Goal: Use online tool/utility: Utilize a website feature to perform a specific function

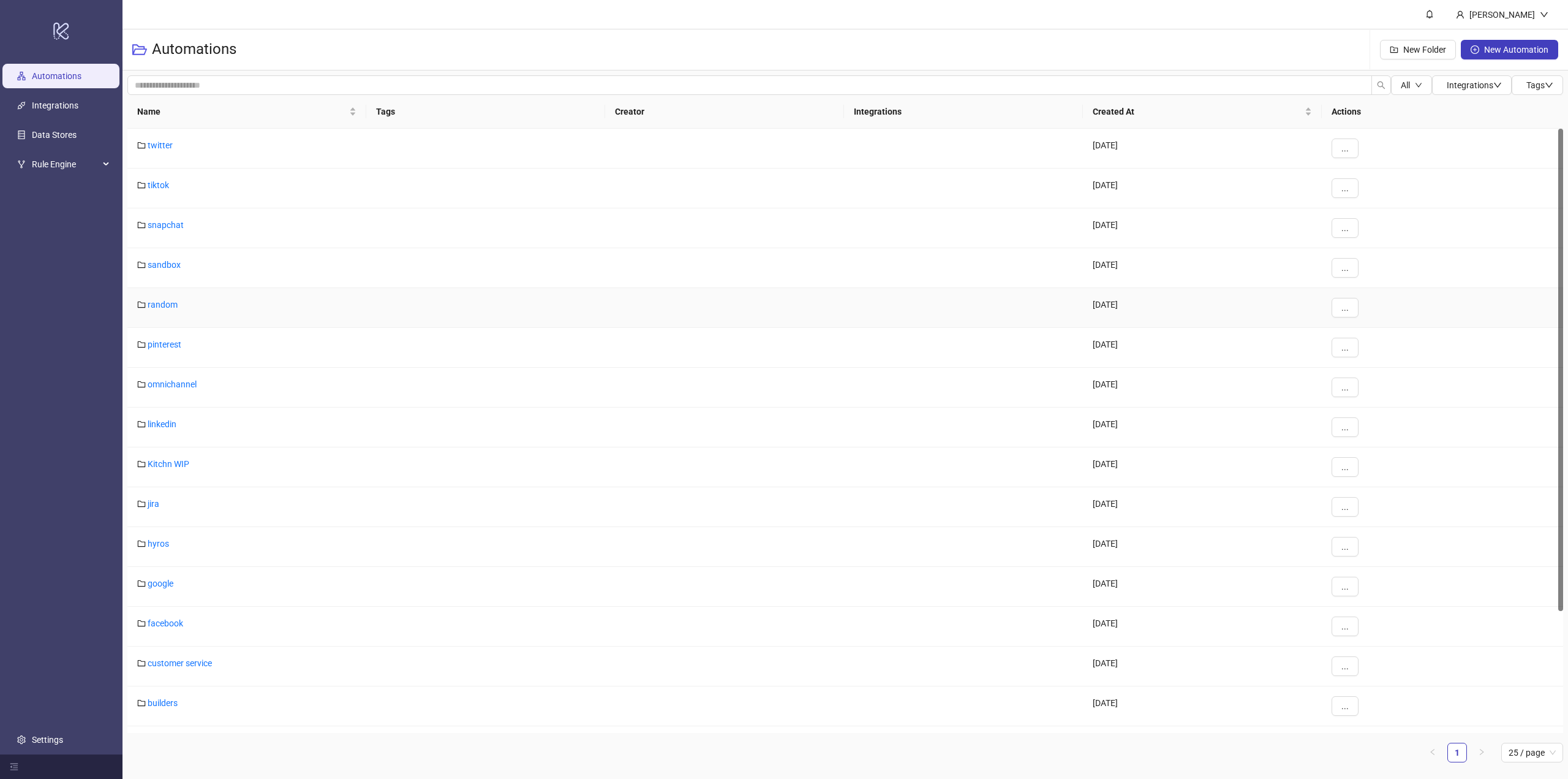
click at [159, 310] on div "random" at bounding box center [247, 308] width 239 height 40
click at [156, 303] on link "random" at bounding box center [162, 304] width 30 height 9
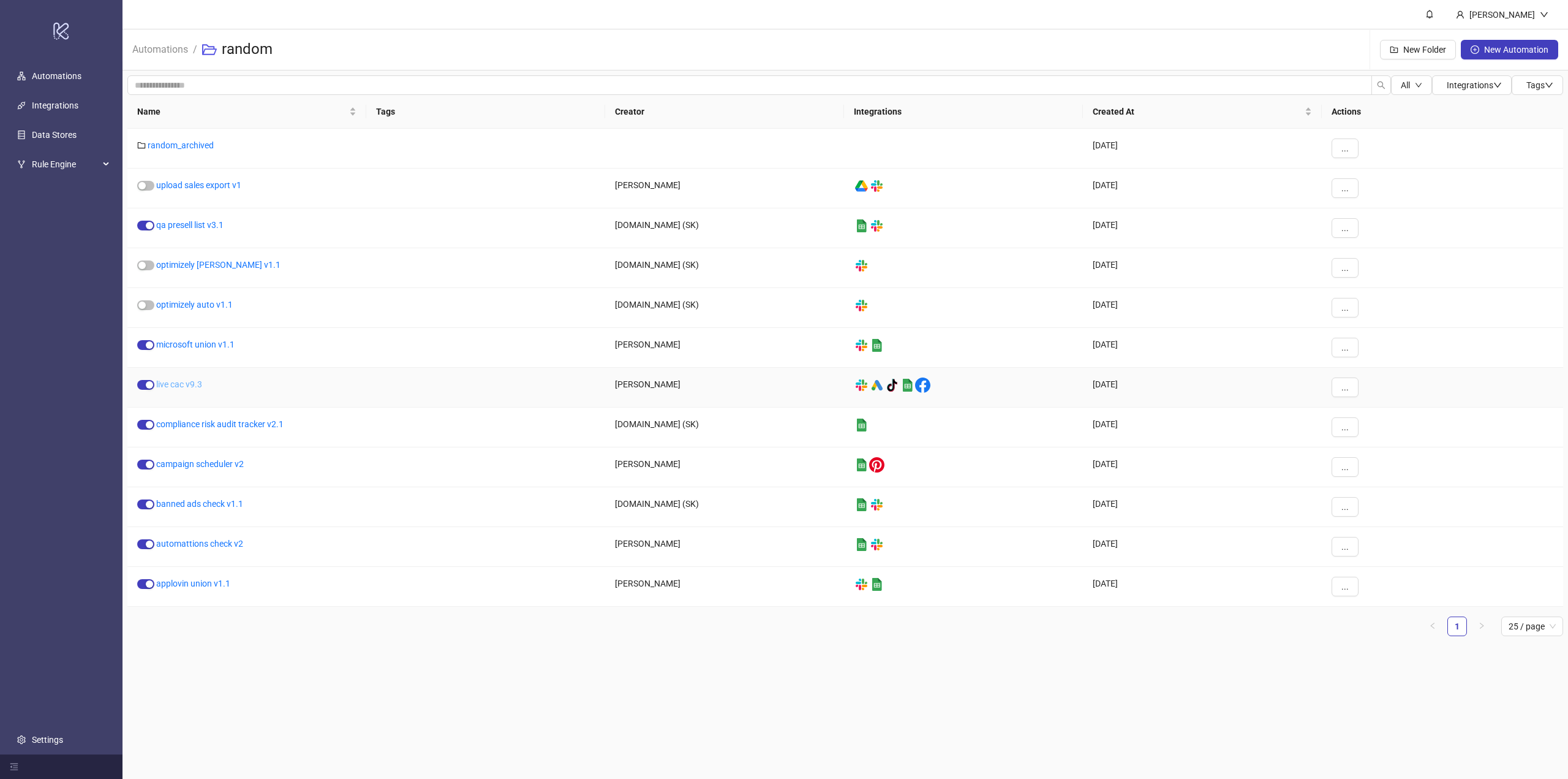
click at [187, 386] on link "live cac v9.3" at bounding box center [179, 383] width 46 height 9
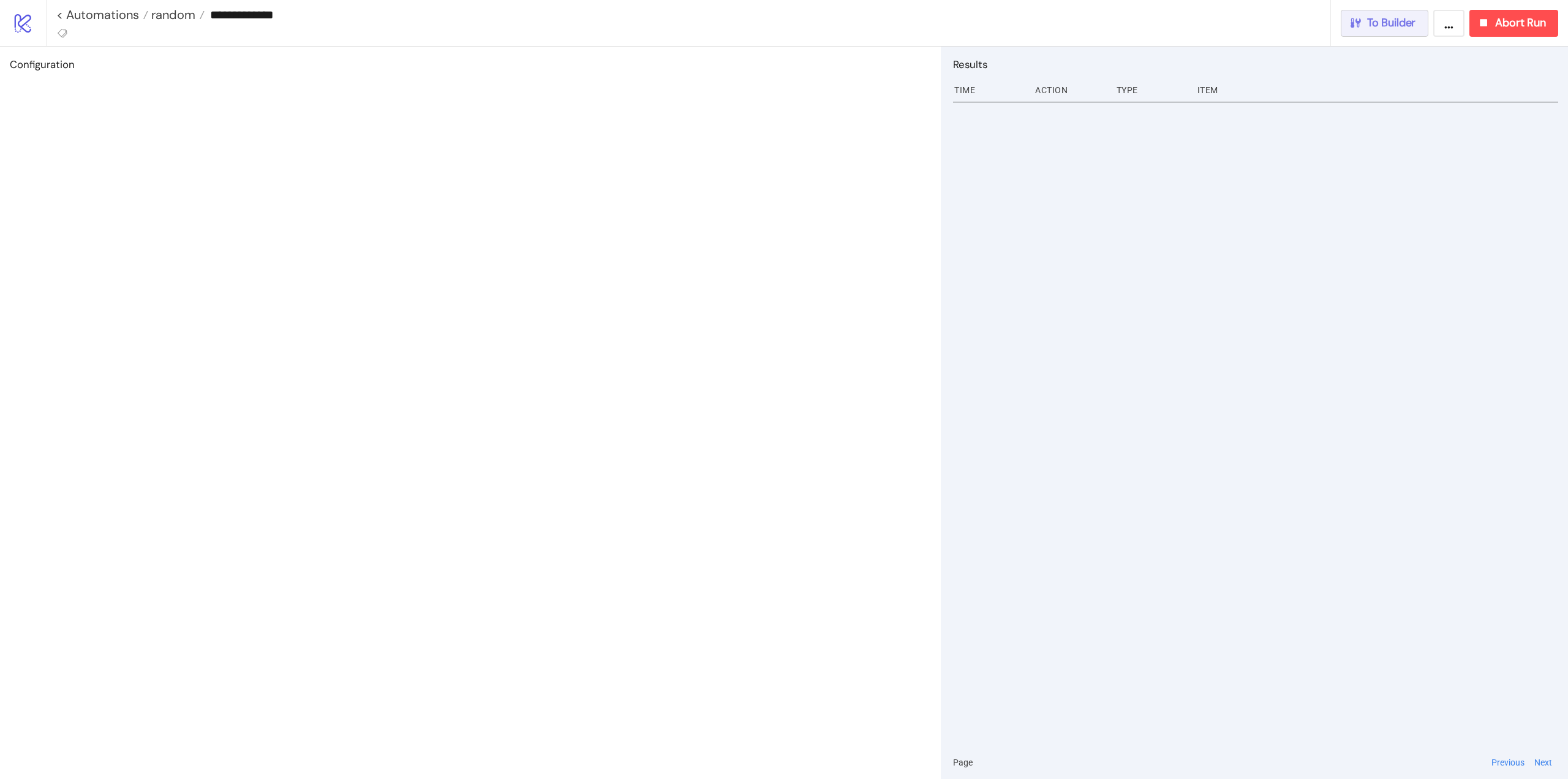
click at [1417, 27] on button "To Builder" at bounding box center [1384, 23] width 88 height 27
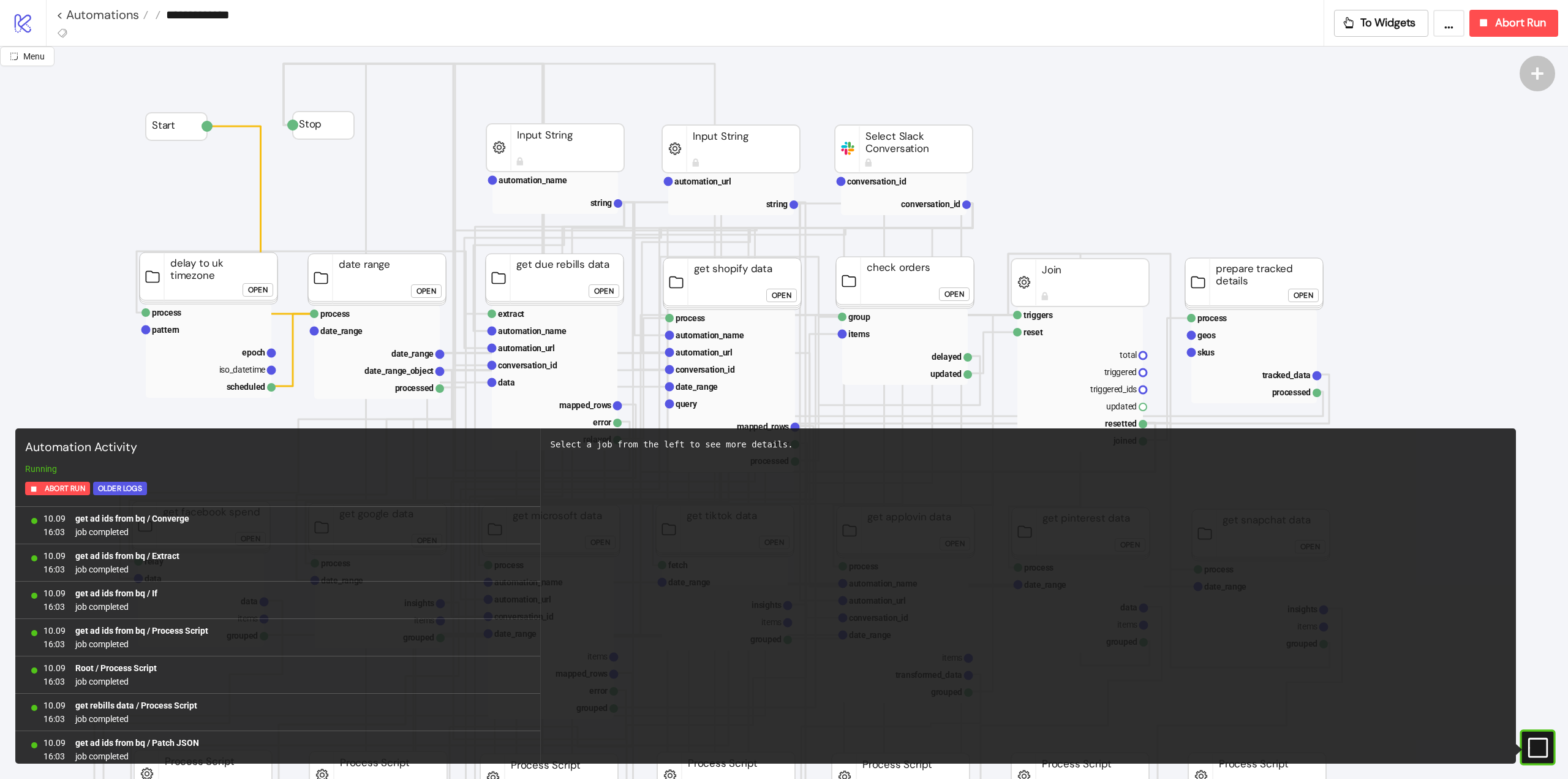
scroll to position [1014, 0]
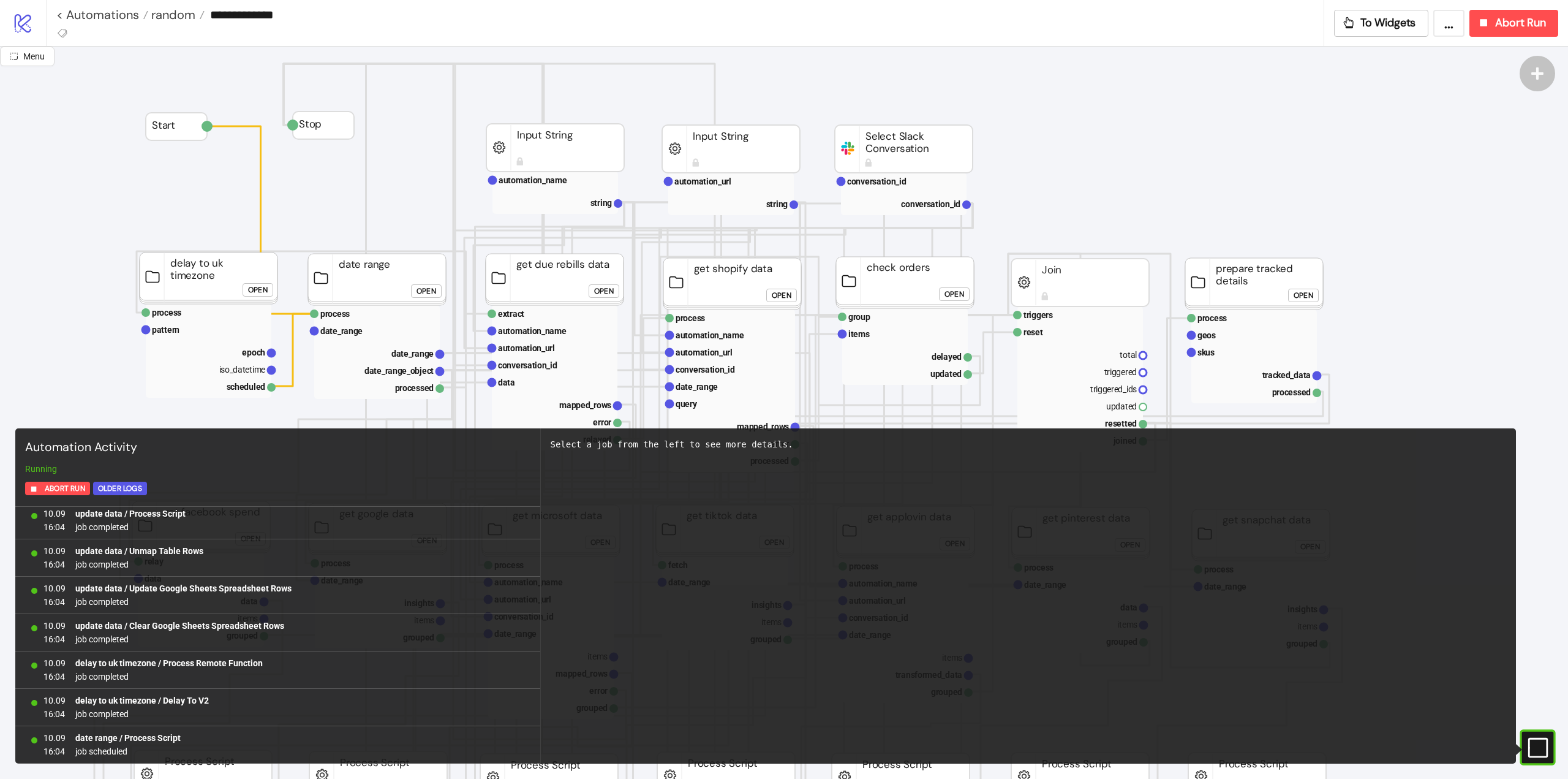
click at [1529, 751] on icon at bounding box center [1537, 747] width 20 height 20
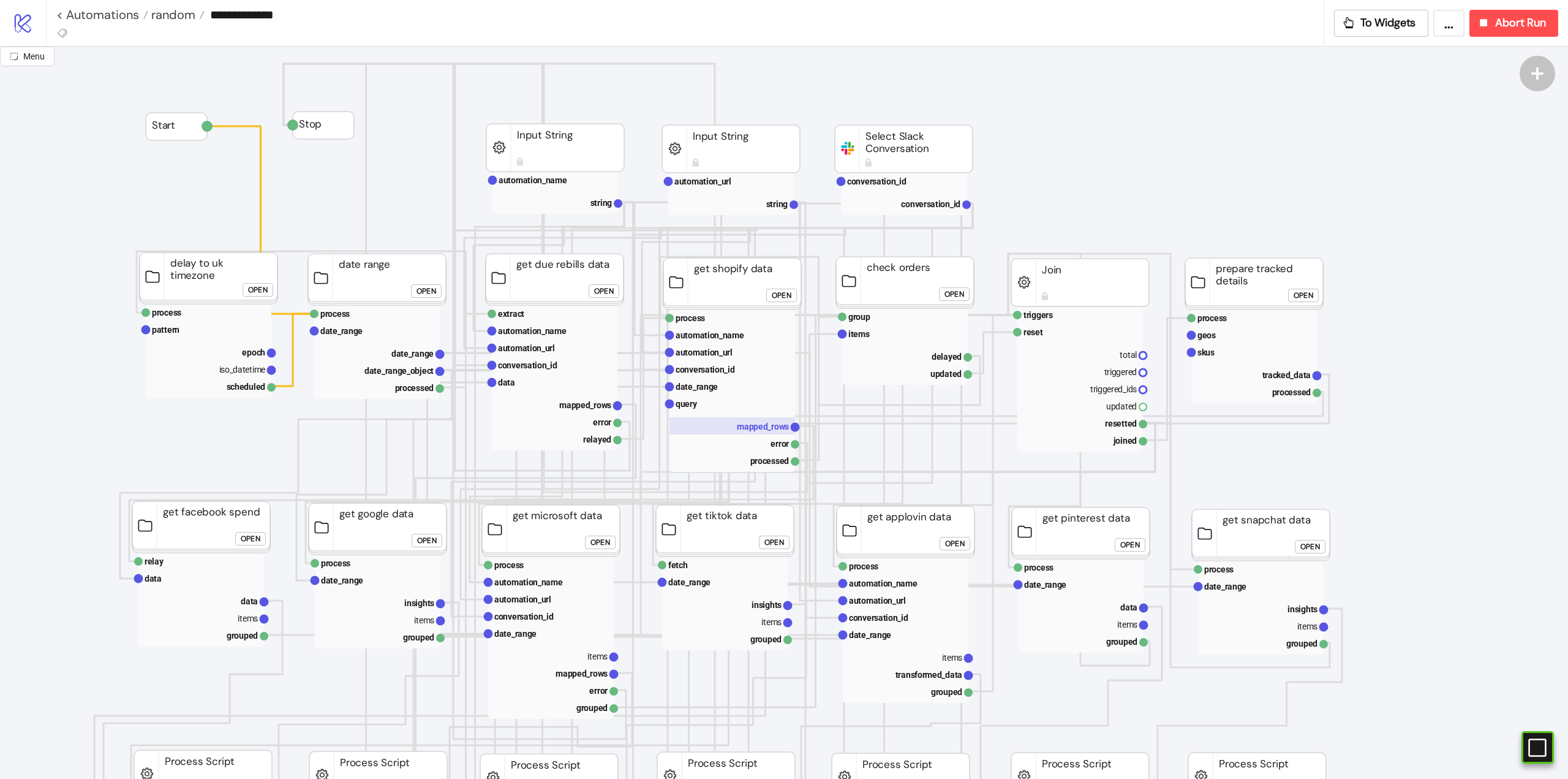
click at [765, 432] on text "mapped_rows" at bounding box center [763, 426] width 52 height 9
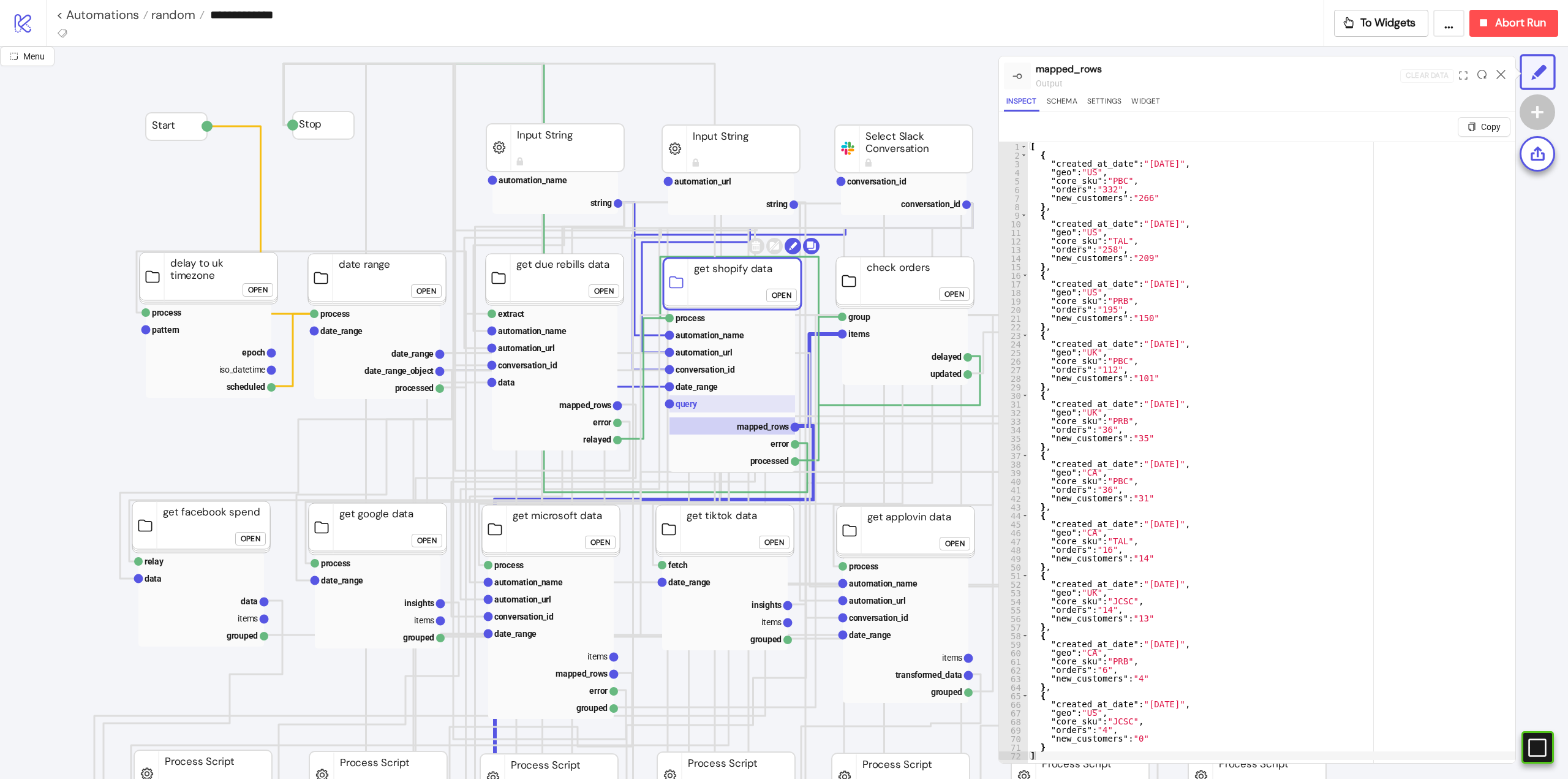
click at [698, 408] on rect at bounding box center [732, 404] width 125 height 17
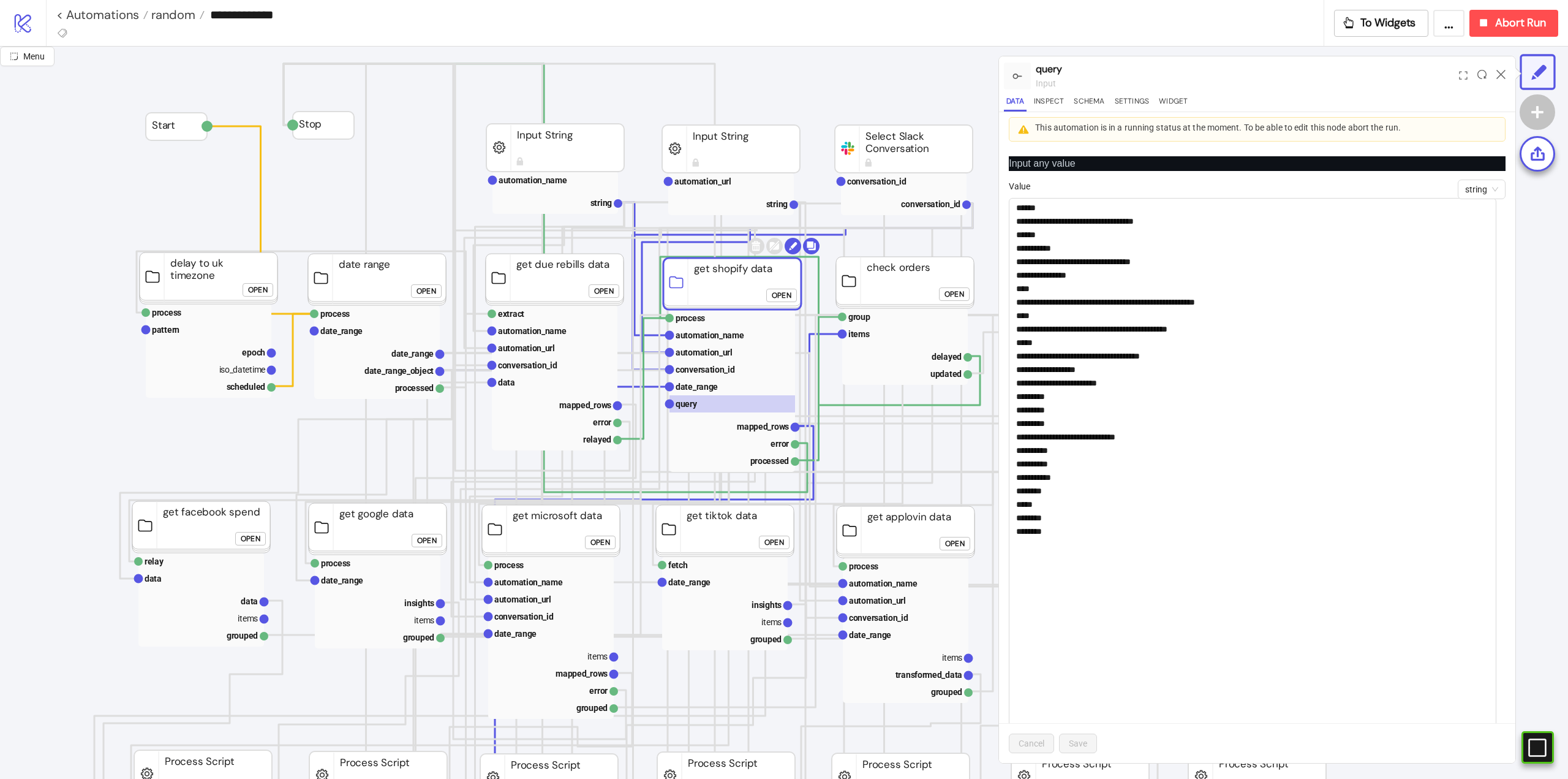
drag, startPoint x: 1503, startPoint y: 228, endPoint x: 1510, endPoint y: 797, distance: 569.0
click at [1510, 778] on html "**********" at bounding box center [784, 389] width 1568 height 779
click at [767, 418] on rect at bounding box center [732, 425] width 125 height 17
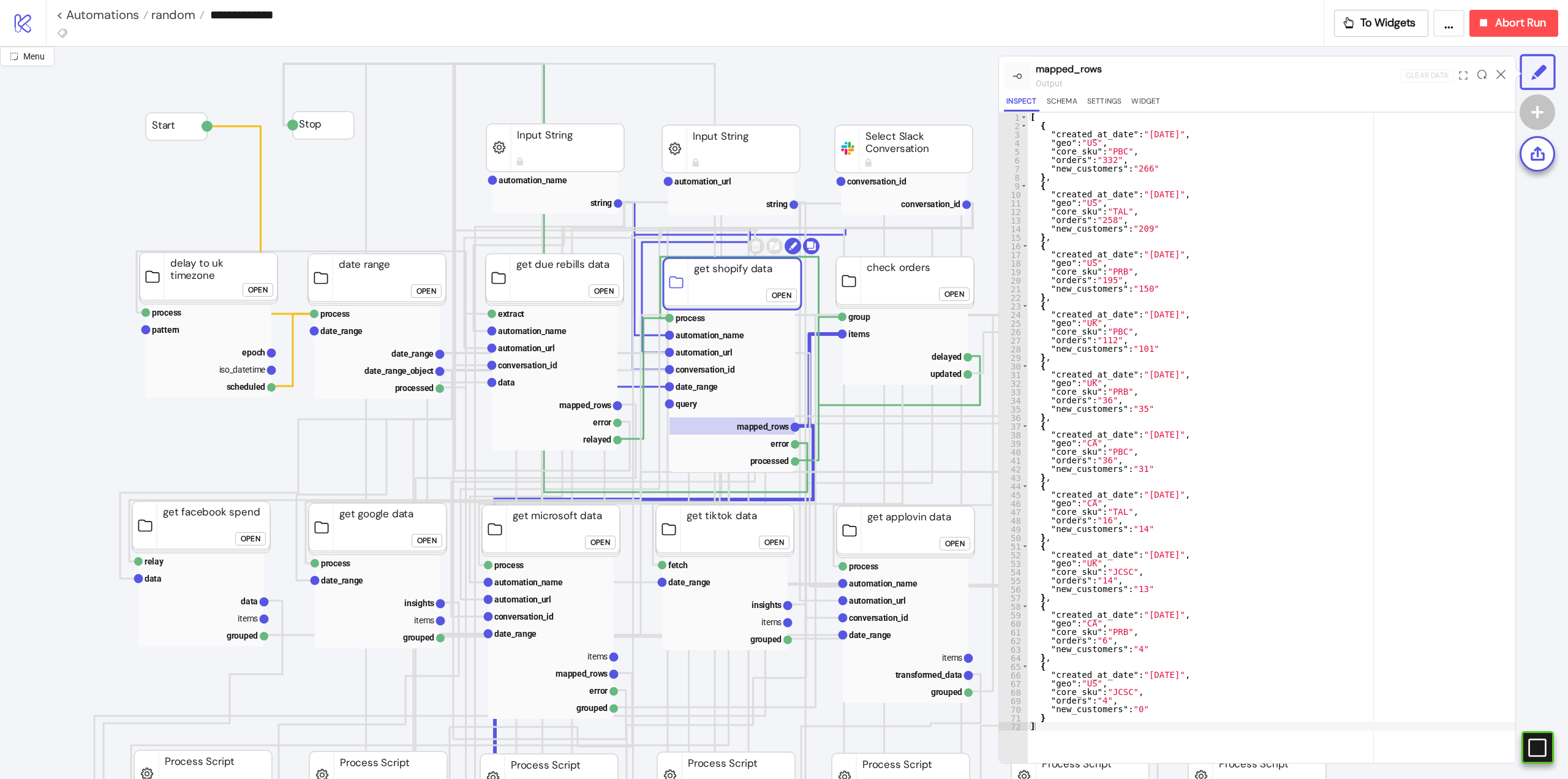
scroll to position [0, 0]
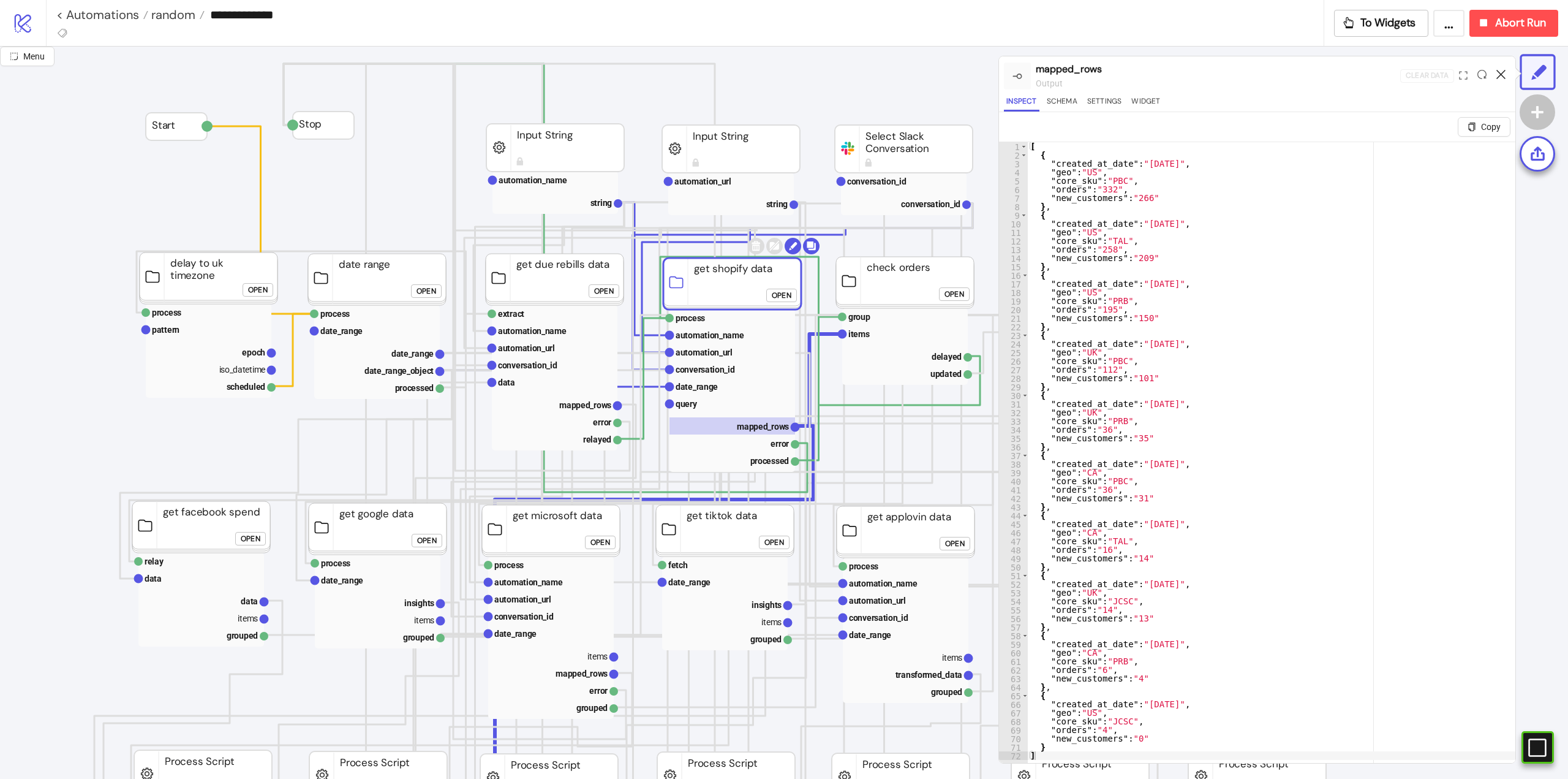
click at [1500, 75] on icon at bounding box center [1500, 74] width 9 height 9
